Goal: Check status: Check status

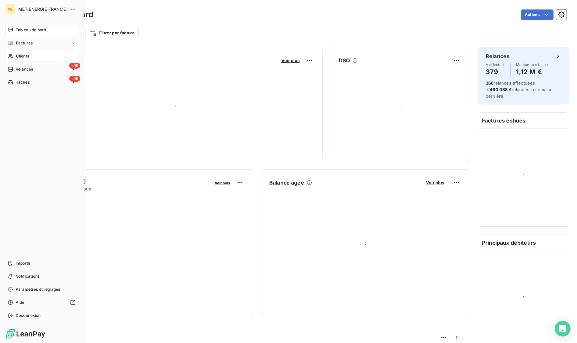
click at [11, 56] on icon at bounding box center [11, 56] width 6 height 5
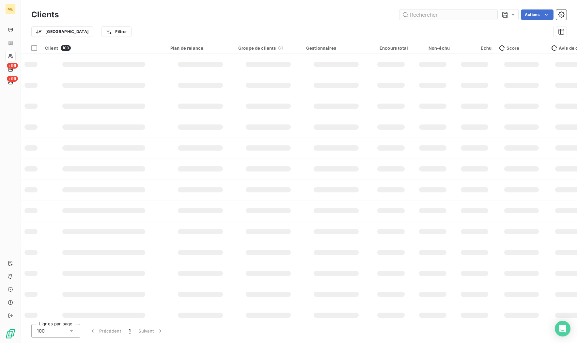
click at [418, 16] on input "text" at bounding box center [449, 14] width 98 height 10
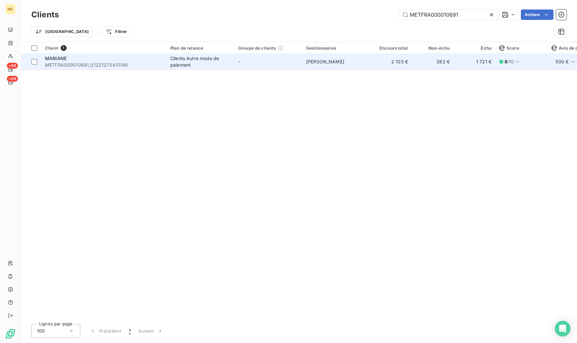
type input "METFRA000010691"
click at [68, 69] on td "MARIANE METFRA000010691_01221273431148" at bounding box center [103, 62] width 125 height 16
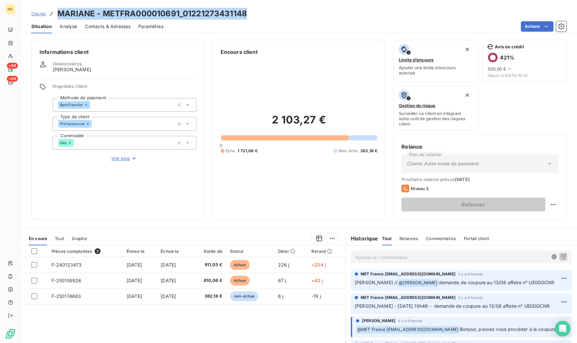
drag, startPoint x: 56, startPoint y: 15, endPoint x: 278, endPoint y: 12, distance: 221.7
click at [278, 12] on div "Clients MARIANE - METFRA000010691_01221273431148" at bounding box center [299, 14] width 556 height 12
copy h3 "MARIANE - METFRA000010691_01221273431148"
